Goal: Find contact information: Find contact information

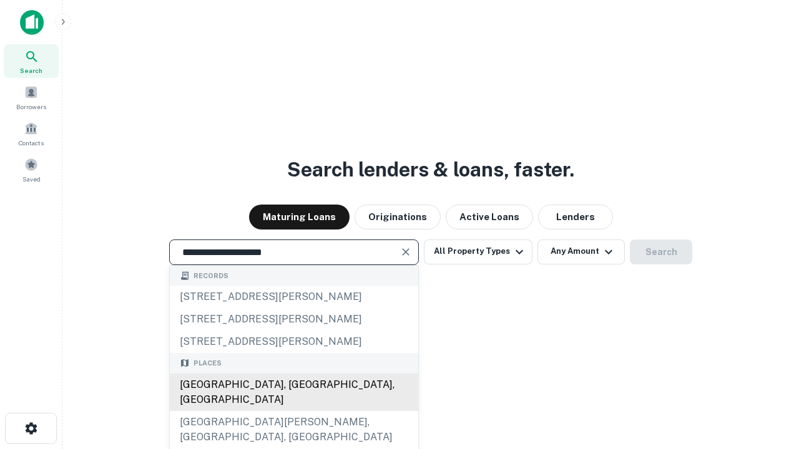
click at [293, 411] on div "[GEOGRAPHIC_DATA], [GEOGRAPHIC_DATA], [GEOGRAPHIC_DATA]" at bounding box center [294, 392] width 248 height 37
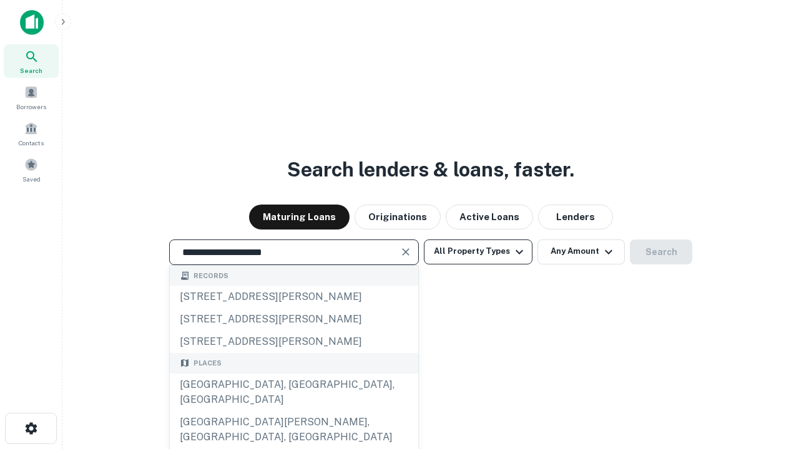
type input "**********"
click at [478, 251] on button "All Property Types" at bounding box center [478, 252] width 109 height 25
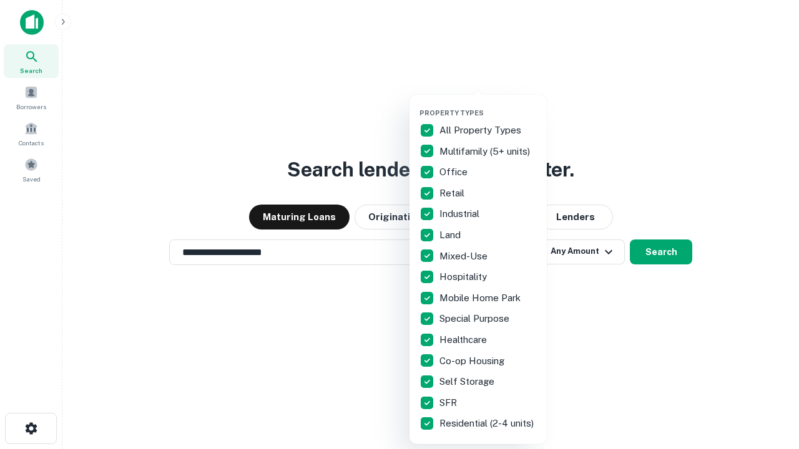
click at [488, 105] on button "button" at bounding box center [487, 105] width 137 height 1
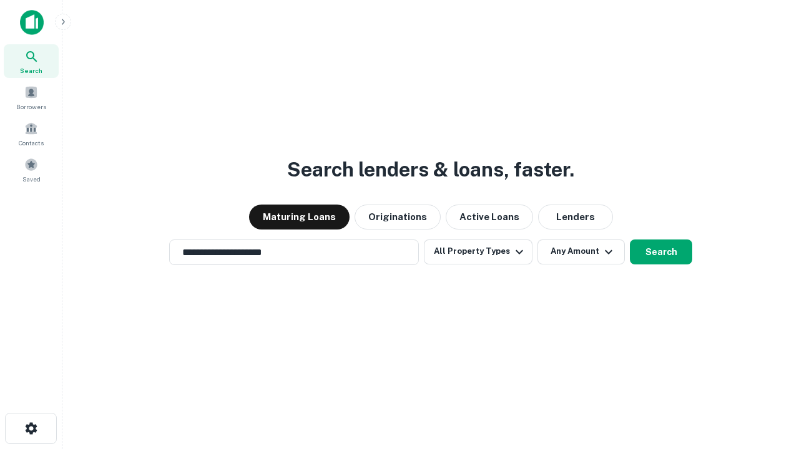
scroll to position [7, 150]
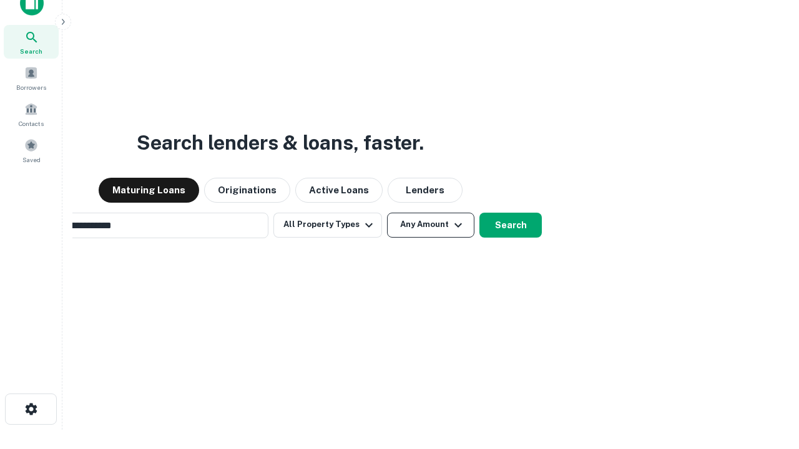
click at [387, 213] on button "Any Amount" at bounding box center [430, 225] width 87 height 25
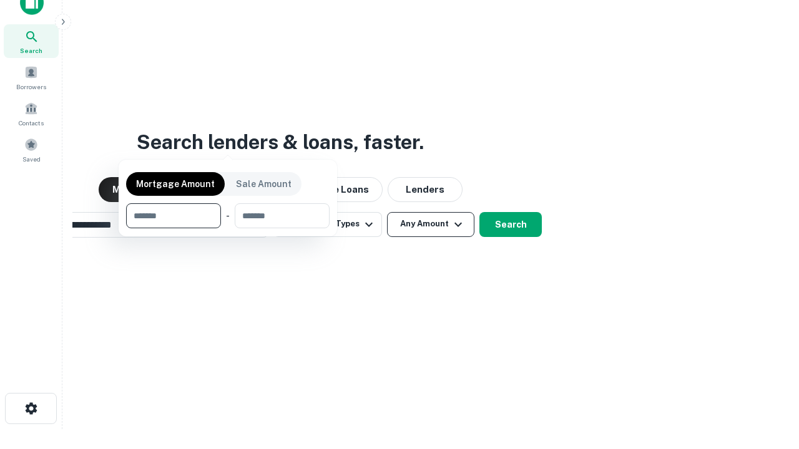
scroll to position [90, 353]
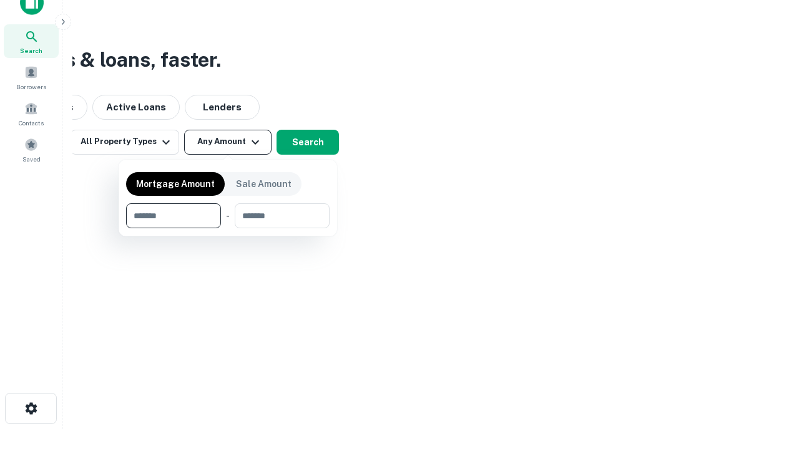
type input "*******"
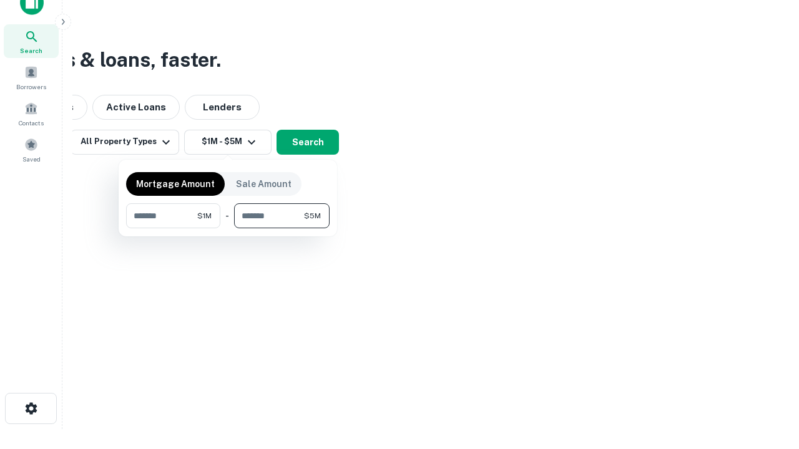
type input "*******"
click at [228, 228] on button "button" at bounding box center [227, 228] width 203 height 1
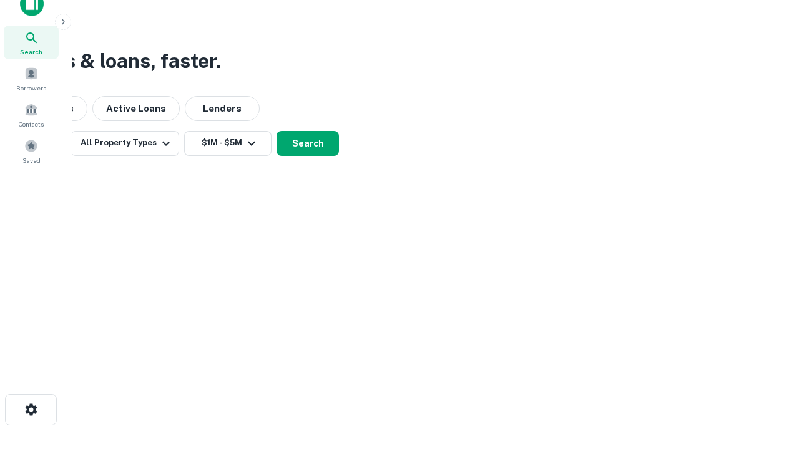
scroll to position [7, 230]
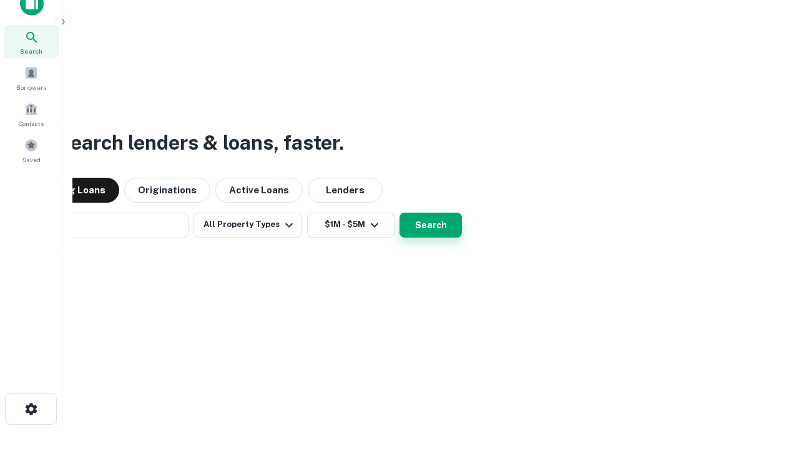
click at [399, 213] on button "Search" at bounding box center [430, 225] width 62 height 25
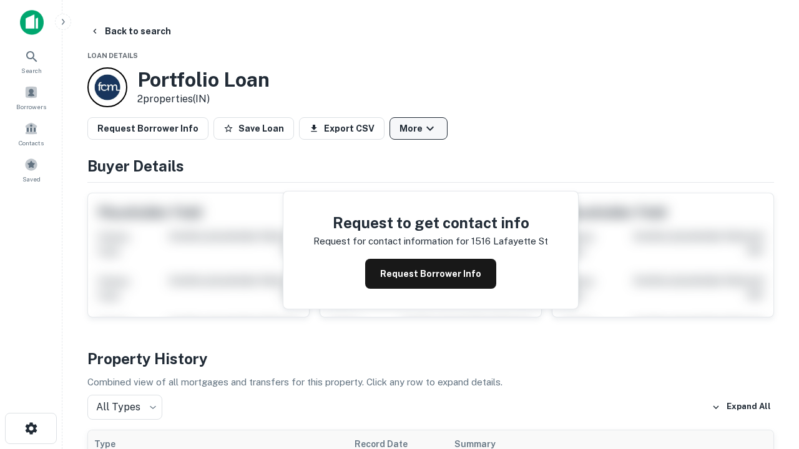
click at [418, 129] on button "More" at bounding box center [418, 128] width 58 height 22
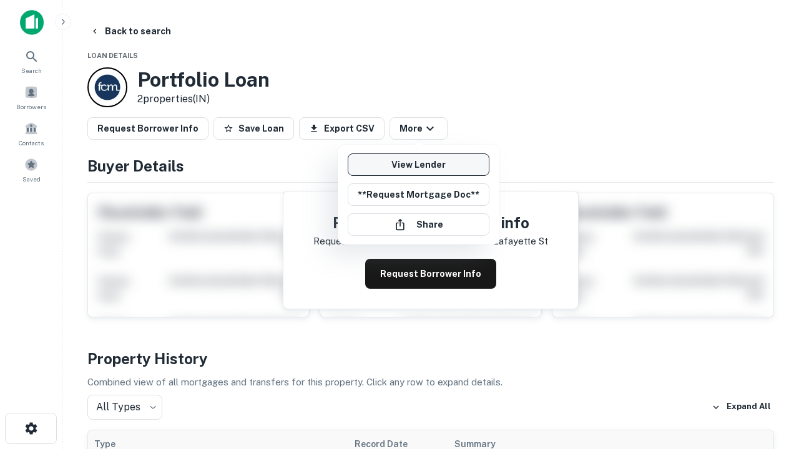
click at [418, 165] on link "View Lender" at bounding box center [419, 165] width 142 height 22
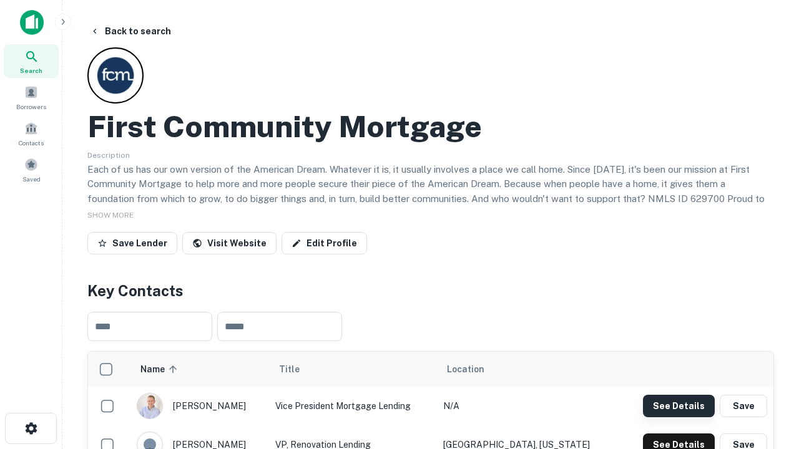
click at [678, 406] on button "See Details" at bounding box center [679, 406] width 72 height 22
click at [31, 429] on icon "button" at bounding box center [31, 428] width 15 height 15
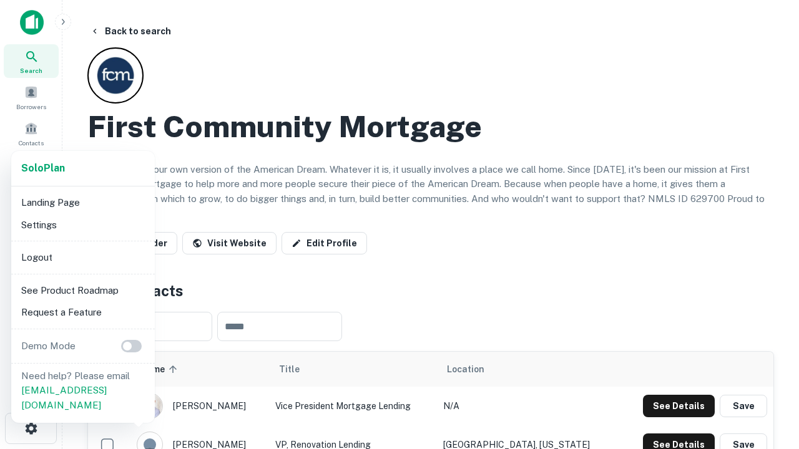
click at [82, 257] on li "Logout" at bounding box center [83, 257] width 134 height 22
